Goal: Task Accomplishment & Management: Manage account settings

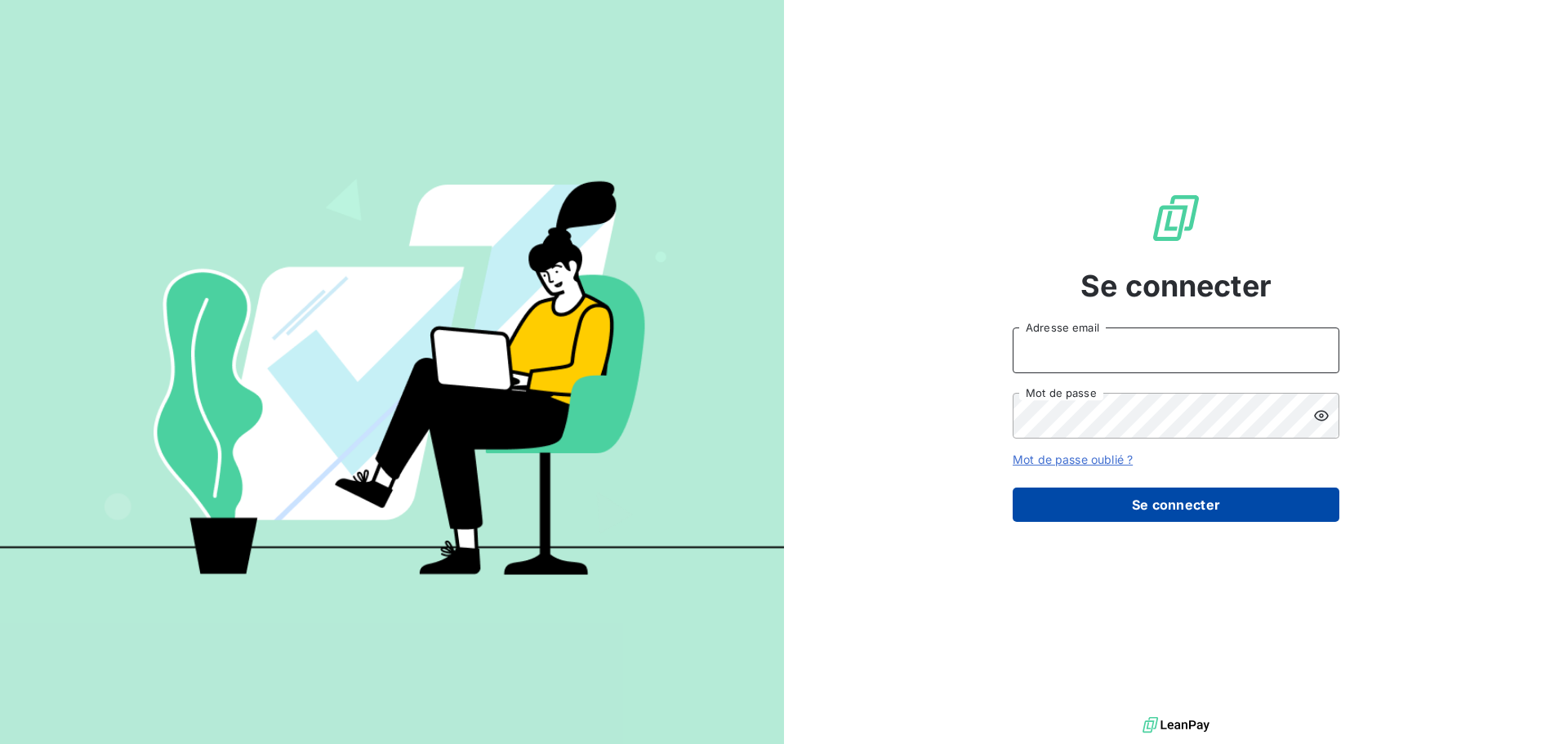
type input "[PERSON_NAME][EMAIL_ADDRESS][DOMAIN_NAME]"
click at [1137, 504] on button "Se connecter" at bounding box center [1176, 504] width 327 height 34
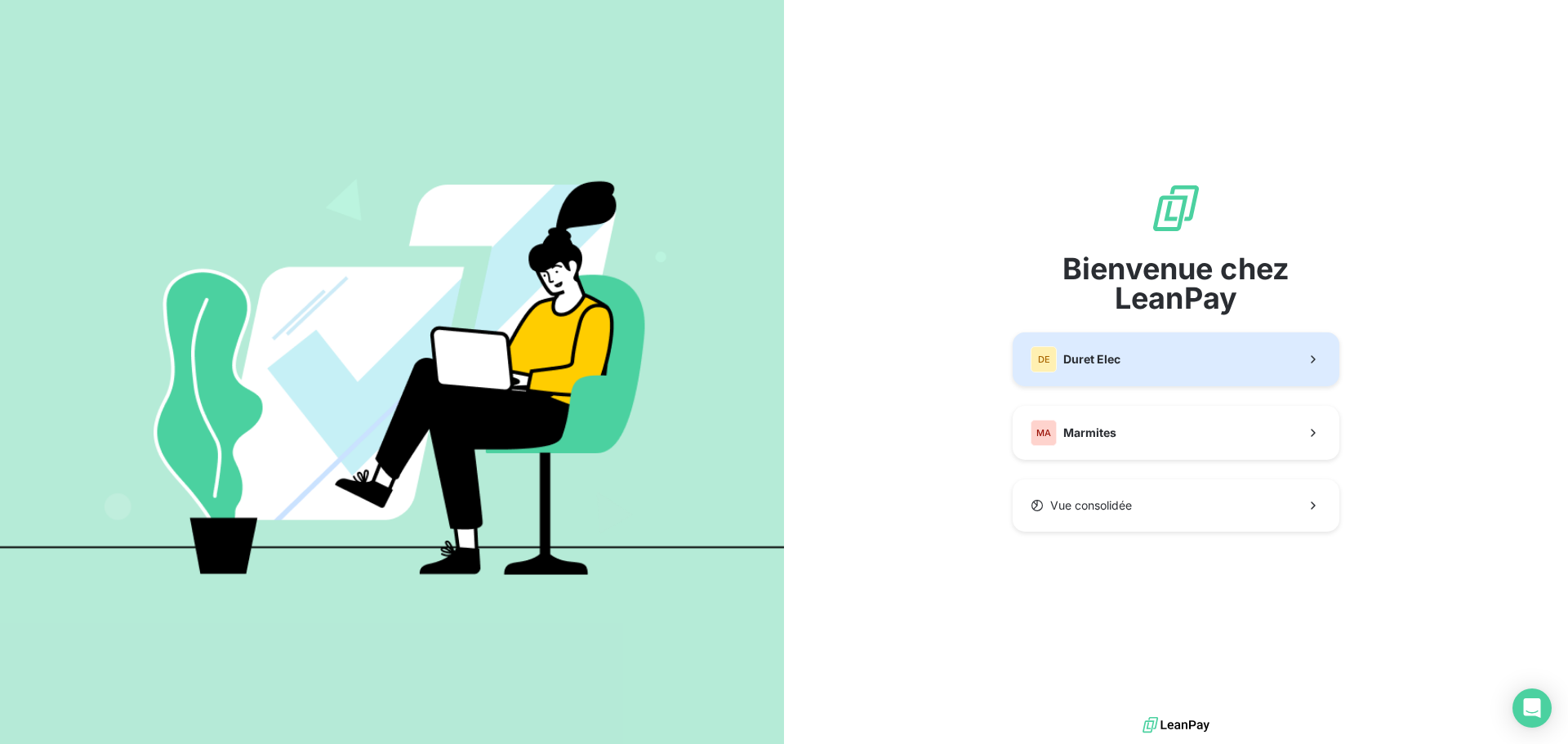
click at [1129, 356] on button "DE Duret Elec" at bounding box center [1176, 359] width 327 height 54
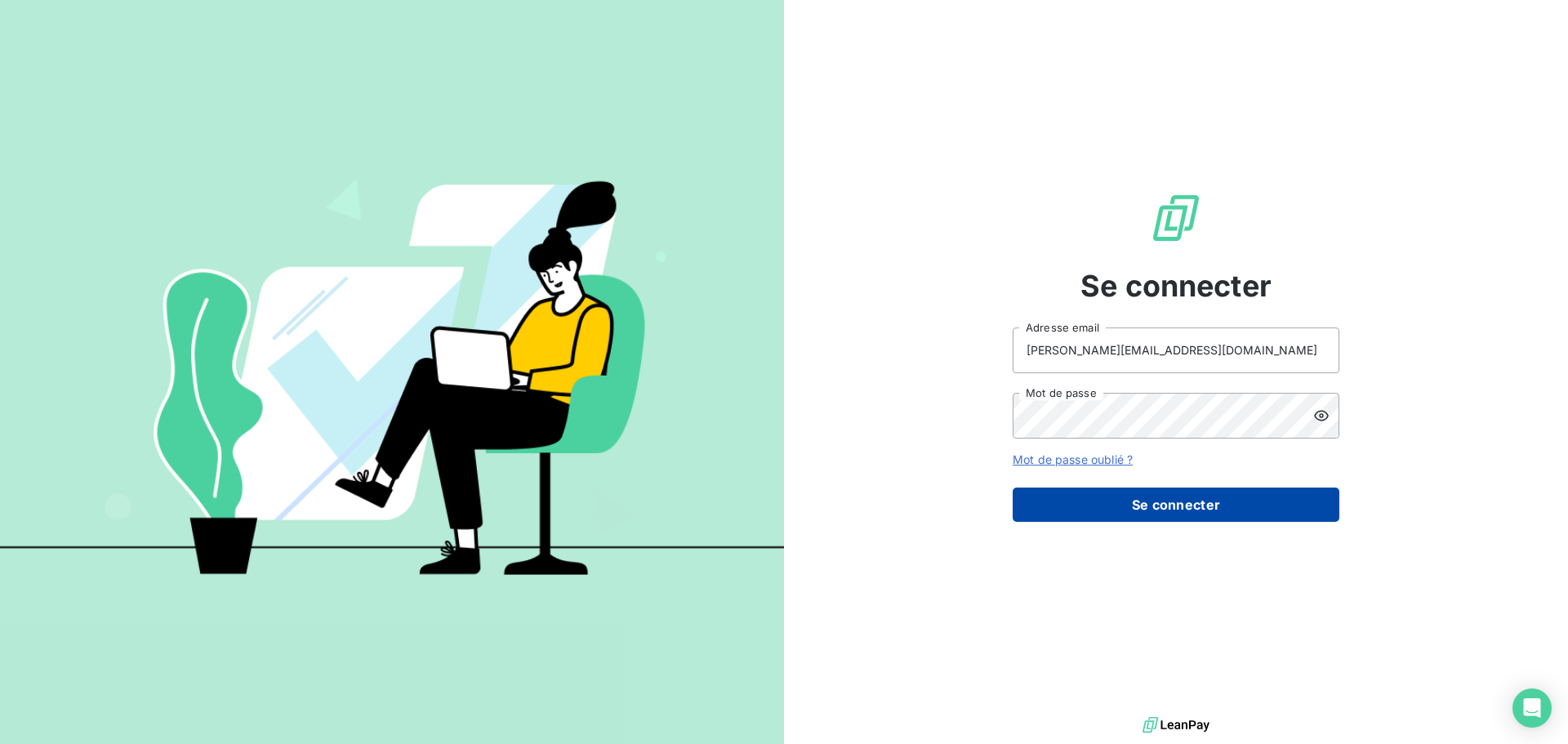
click at [1129, 506] on button "Se connecter" at bounding box center [1176, 504] width 327 height 34
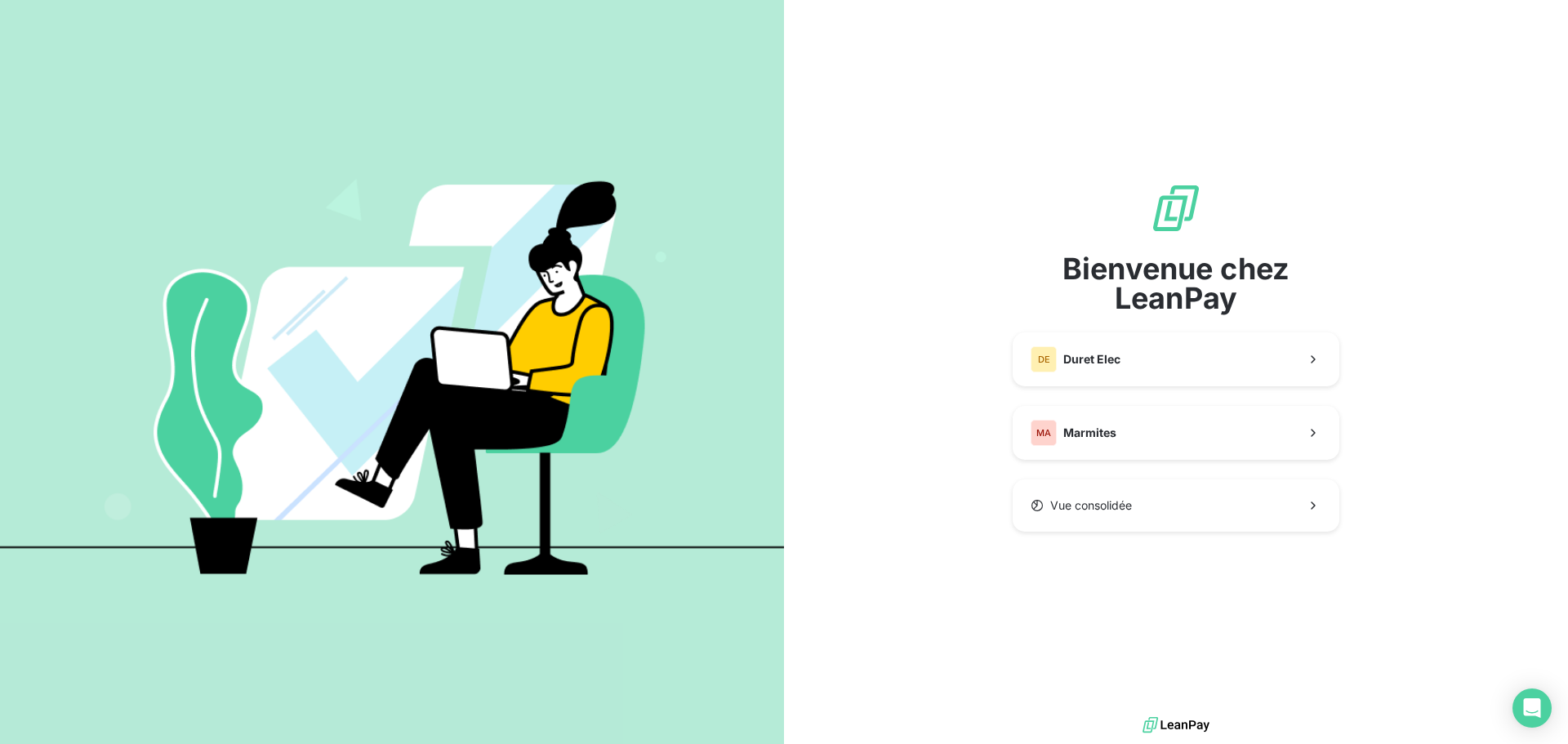
click at [1133, 361] on div "Bienvenue chez LeanPay DE Duret Elec MA Marmites Vue consolidée" at bounding box center [1176, 356] width 327 height 349
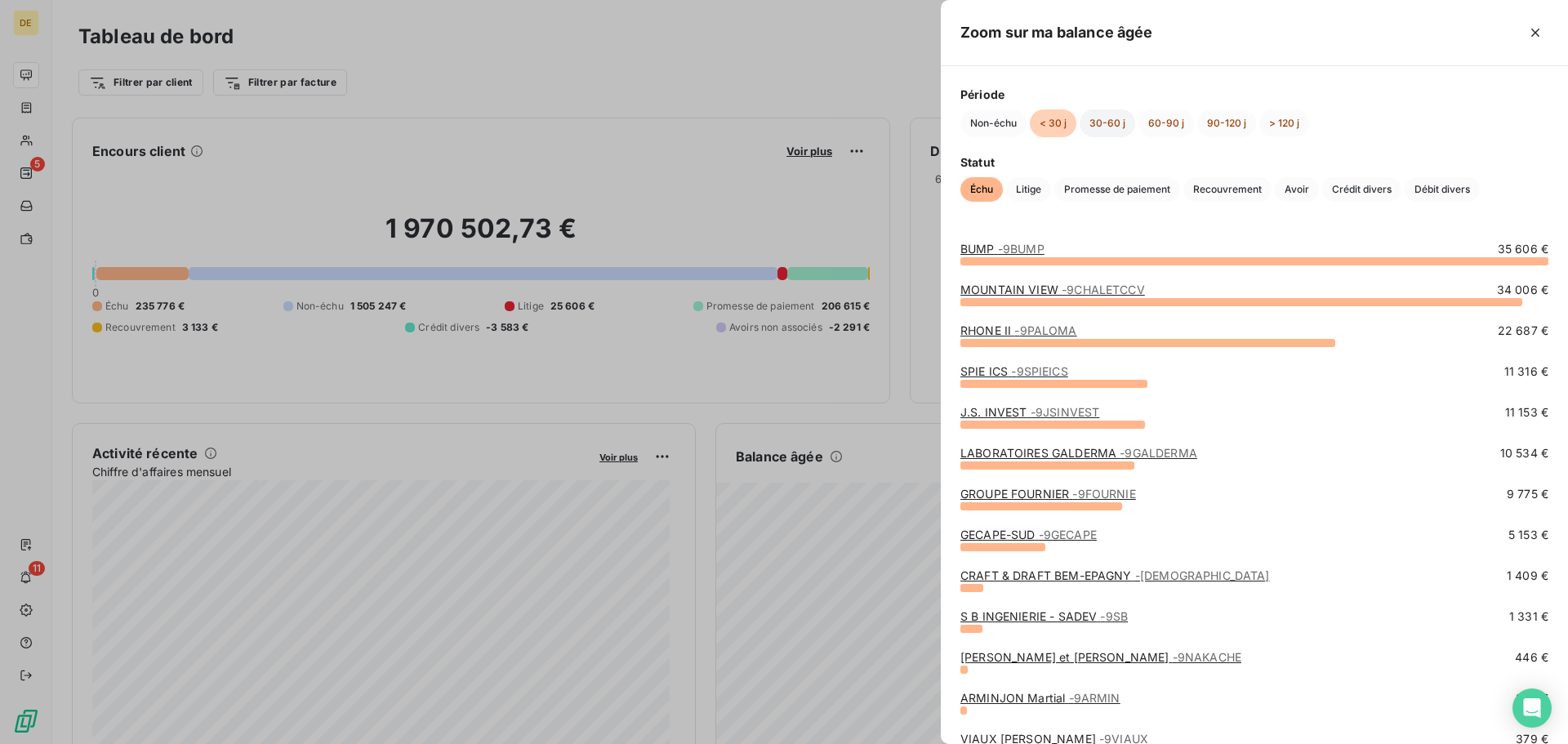
click at [1098, 122] on button "30-60 j" at bounding box center [1107, 123] width 55 height 28
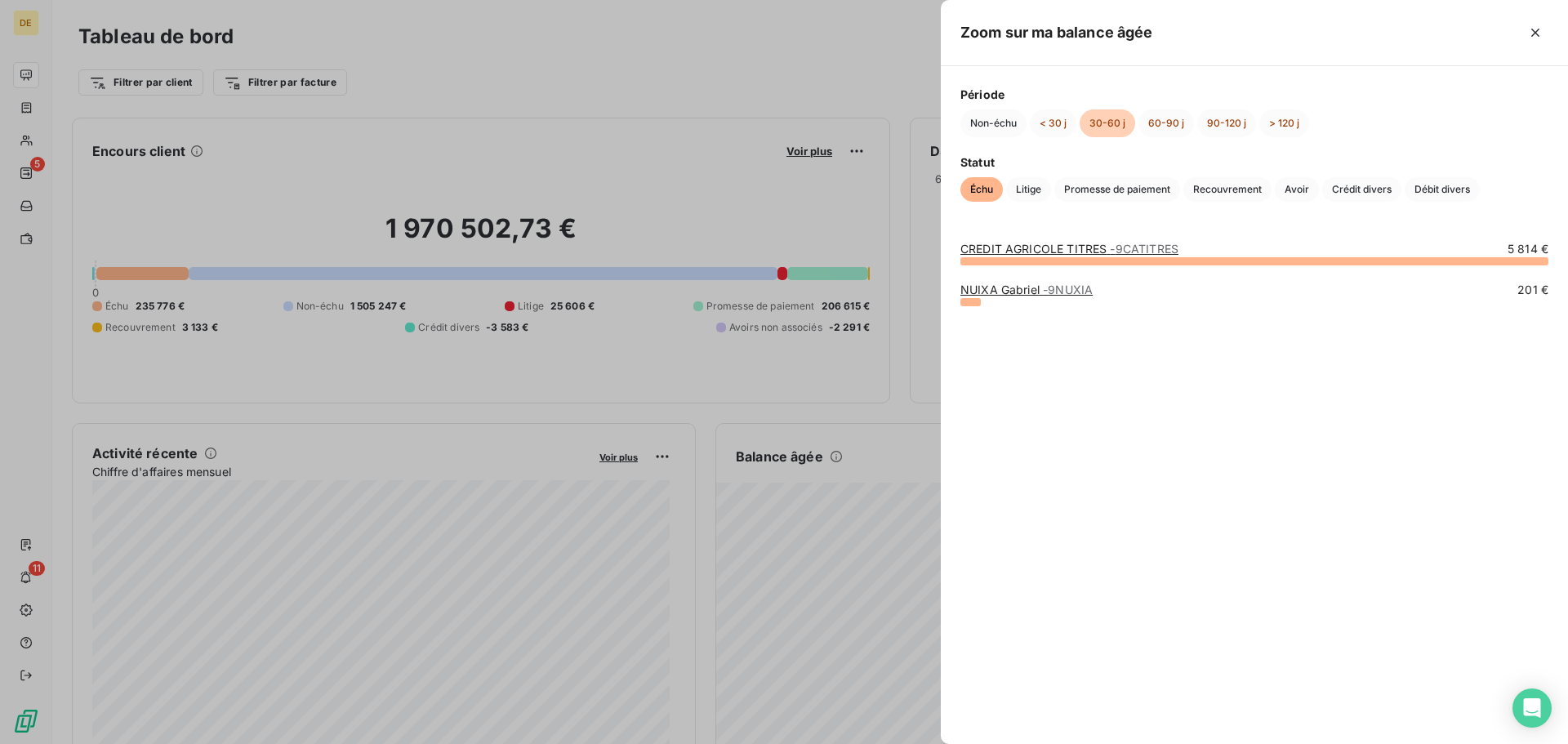
click at [1112, 247] on span "- 9CATITRES" at bounding box center [1144, 248] width 69 height 14
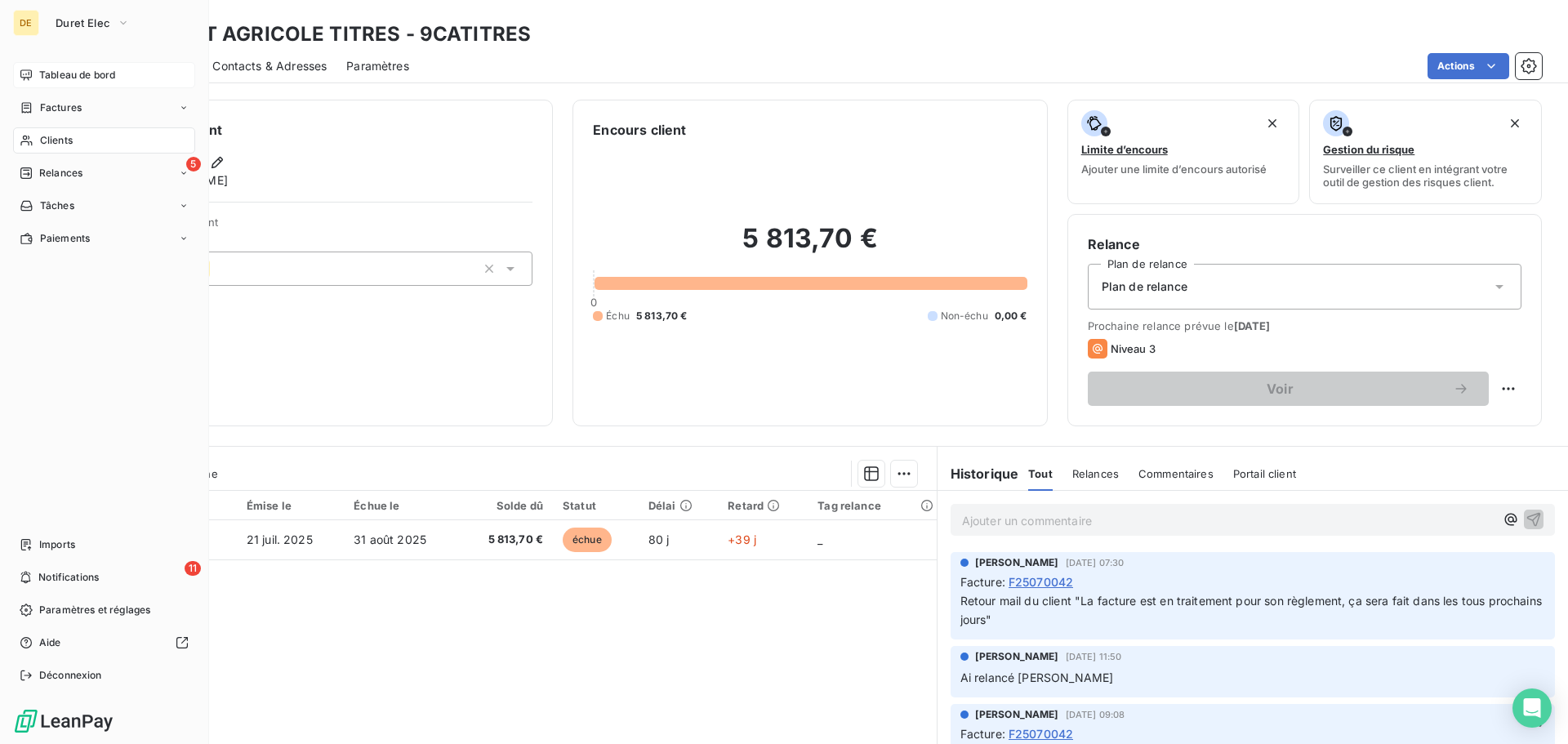
click at [48, 70] on span "Tableau de bord" at bounding box center [77, 75] width 76 height 15
